Goal: Information Seeking & Learning: Learn about a topic

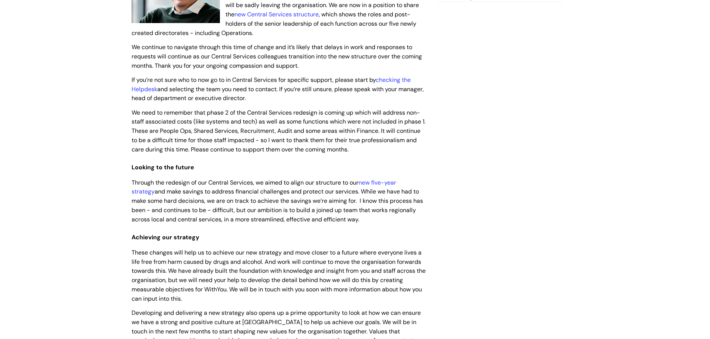
scroll to position [224, 0]
click at [395, 180] on link "new five-year strategy" at bounding box center [264, 186] width 265 height 17
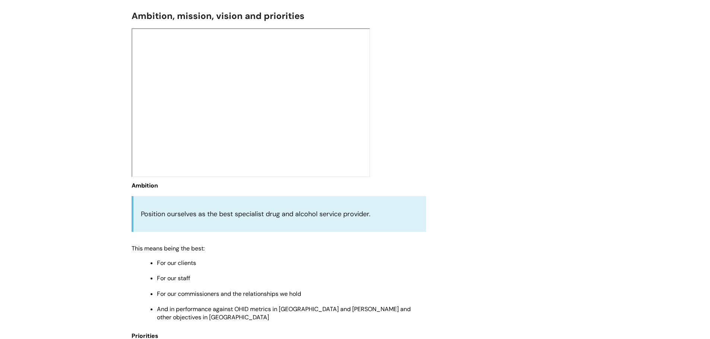
scroll to position [16, 0]
